Goal: Check status

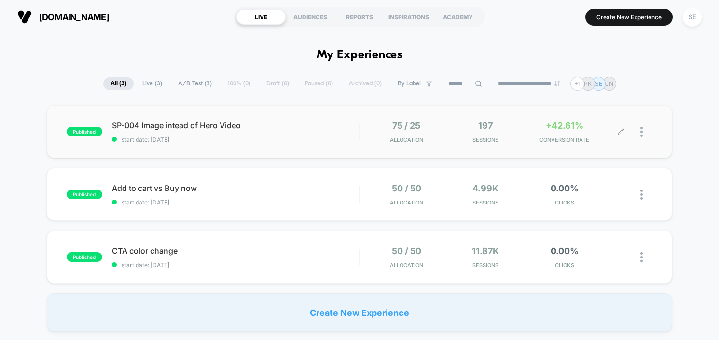
click at [568, 134] on div "+42.61% CONVERSION RATE" at bounding box center [565, 132] width 74 height 23
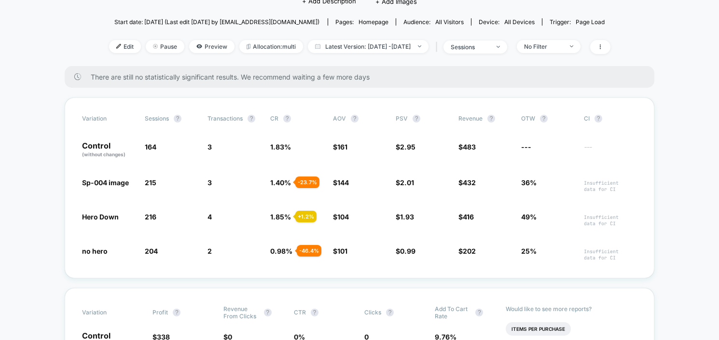
scroll to position [102, 0]
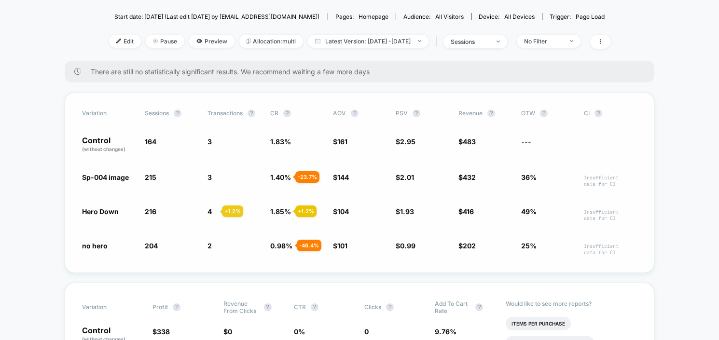
click at [210, 211] on span "4" at bounding box center [210, 212] width 4 height 8
click at [152, 211] on span "216" at bounding box center [151, 212] width 12 height 8
